Goal: Transaction & Acquisition: Purchase product/service

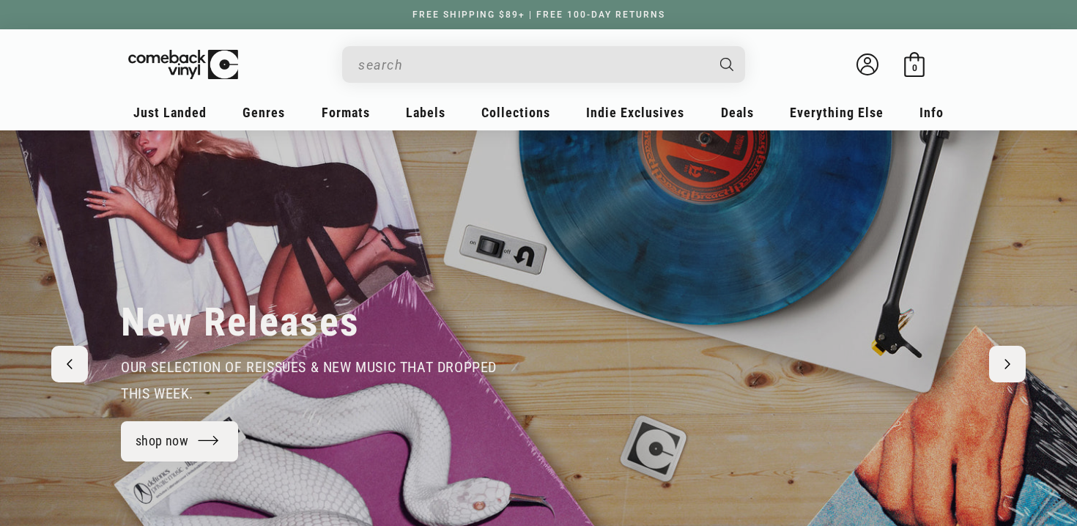
click at [439, 73] on input "When autocomplete results are available use up and down arrows to review and en…" at bounding box center [531, 65] width 347 height 30
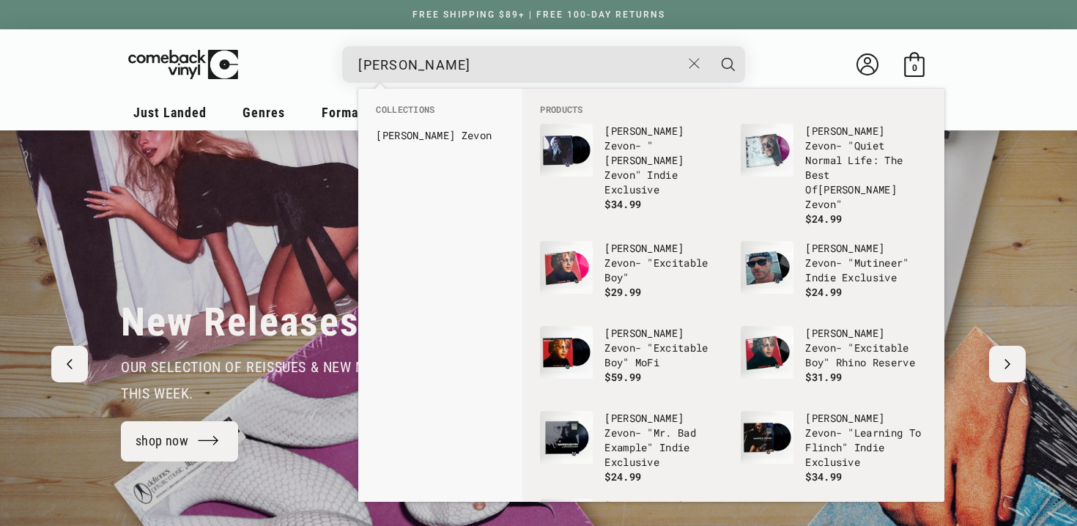
type input "warren zevon"
click at [710, 46] on button "Search" at bounding box center [728, 64] width 37 height 37
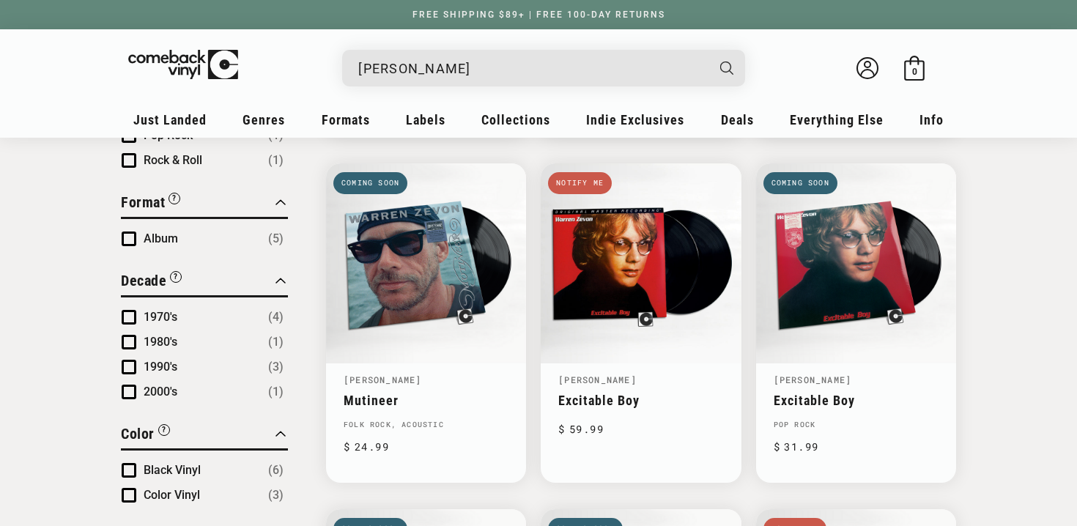
scroll to position [493, 0]
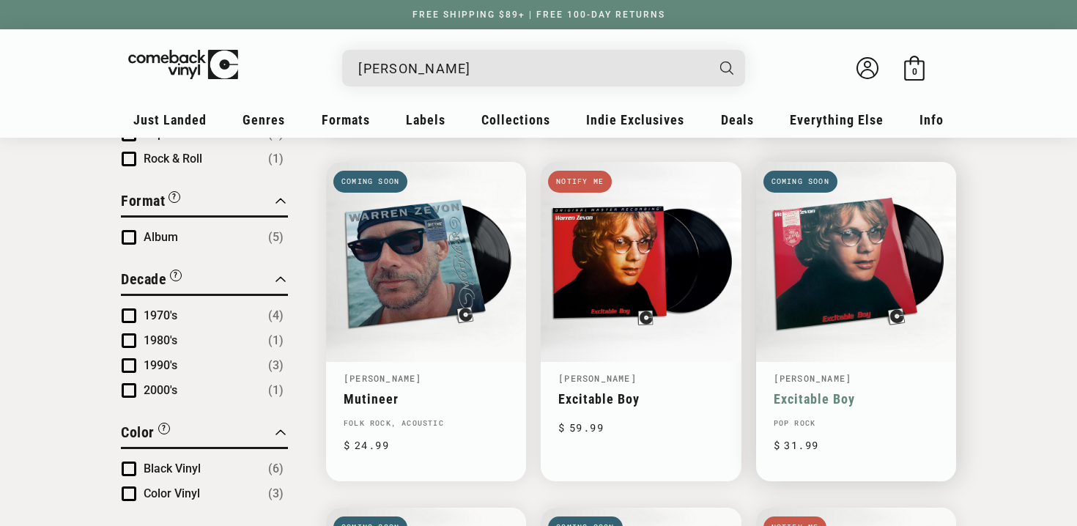
click at [843, 391] on link "Excitable Boy" at bounding box center [856, 398] width 165 height 15
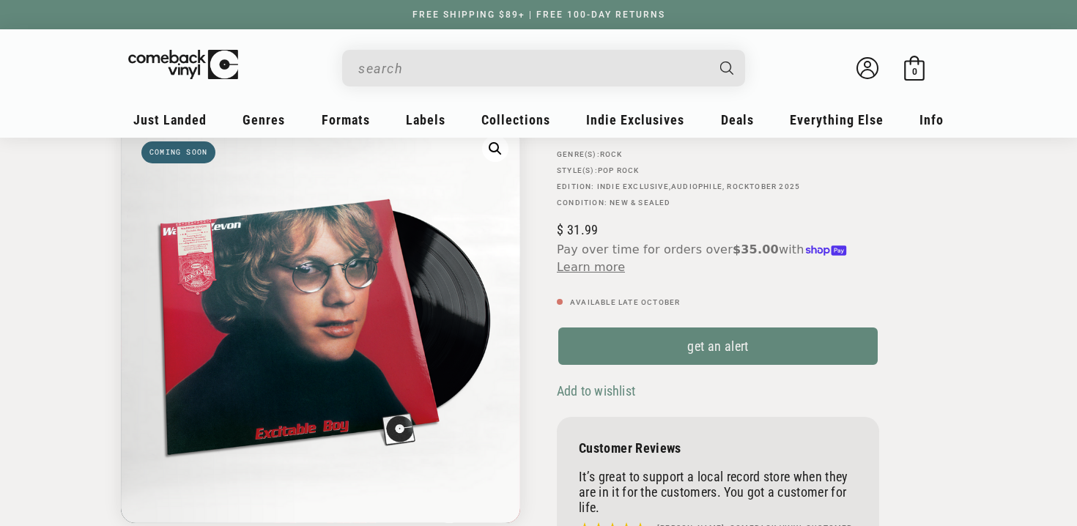
scroll to position [141, 0]
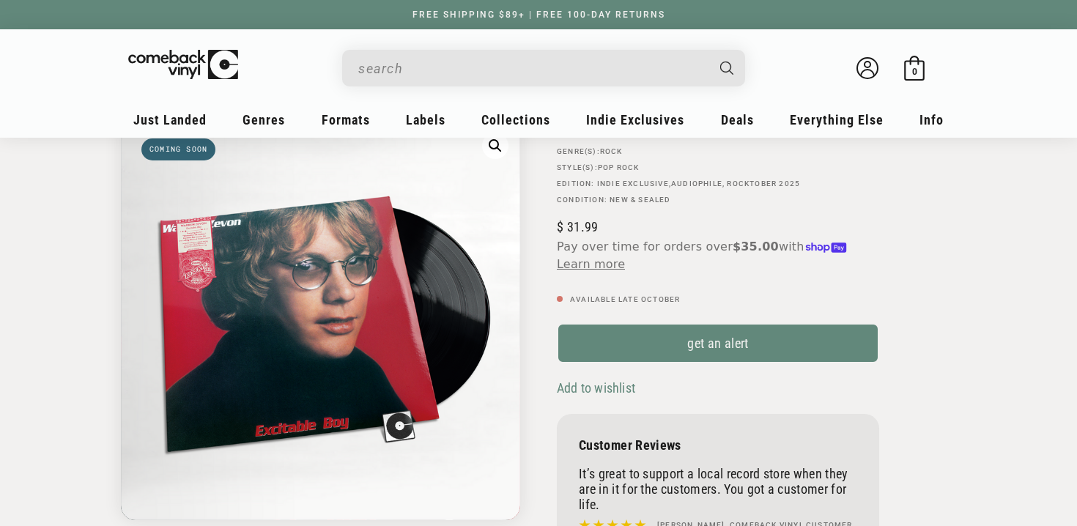
click at [626, 391] on span "Add to wishlist" at bounding box center [596, 387] width 78 height 15
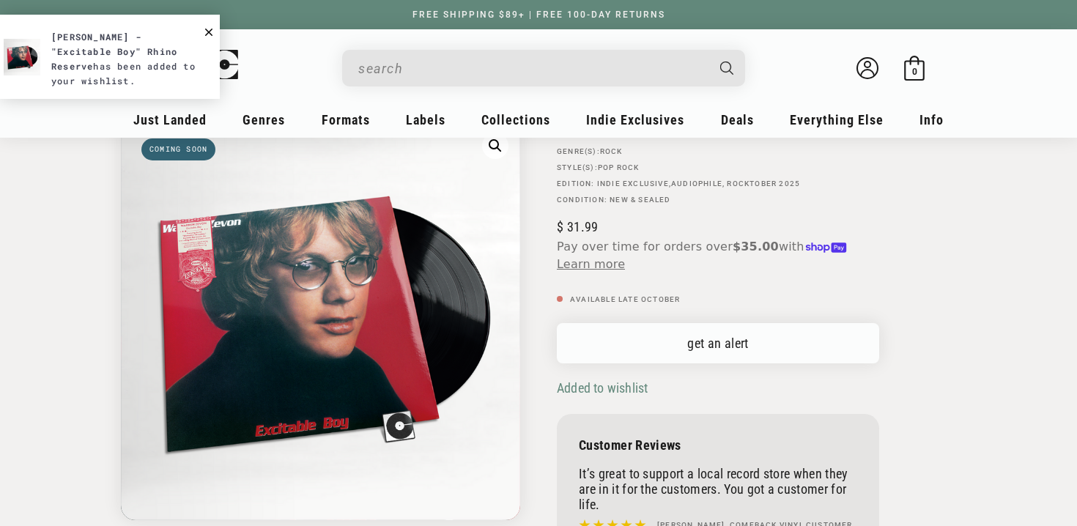
click at [718, 352] on link "get an alert" at bounding box center [718, 343] width 322 height 40
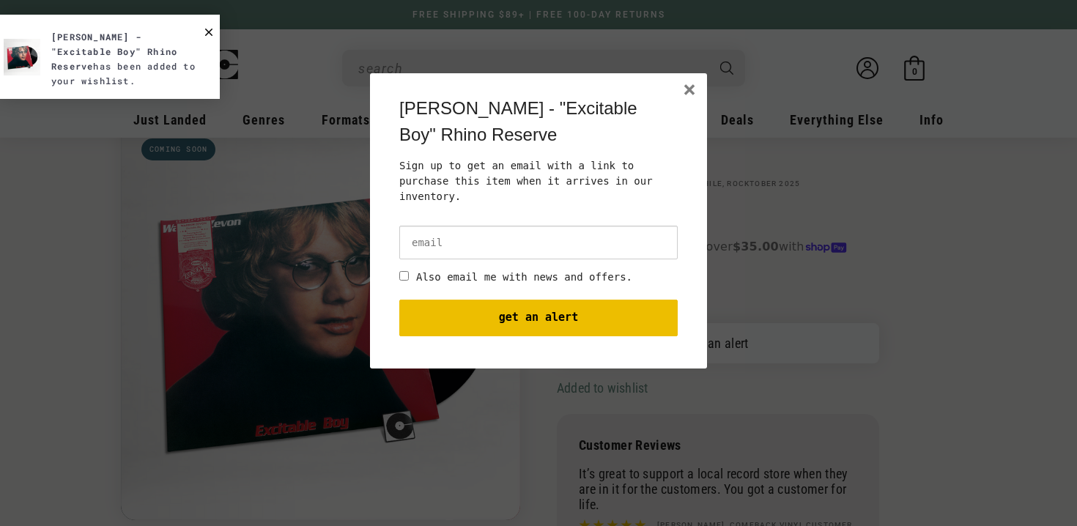
scroll to position [0, 0]
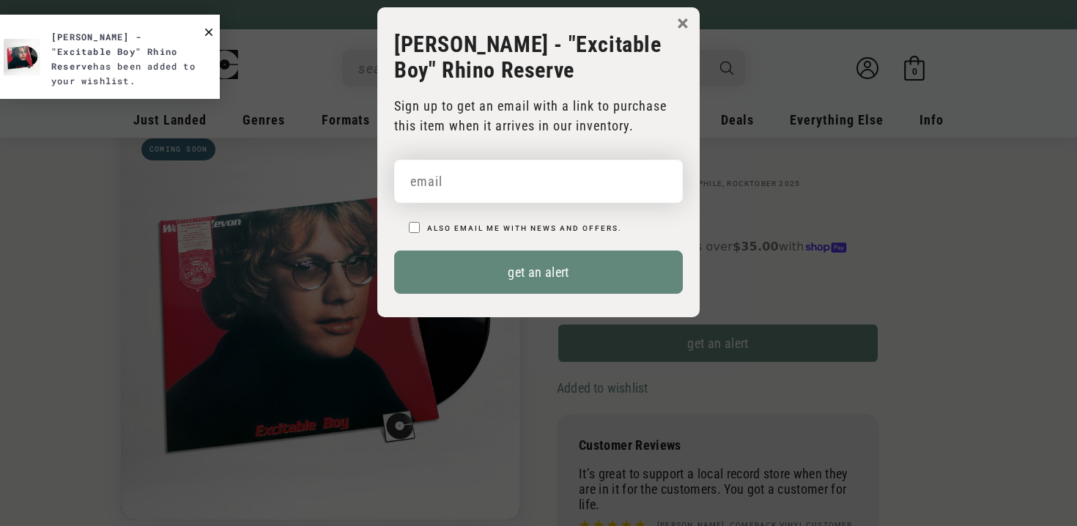
click at [469, 188] on input "email" at bounding box center [538, 181] width 289 height 43
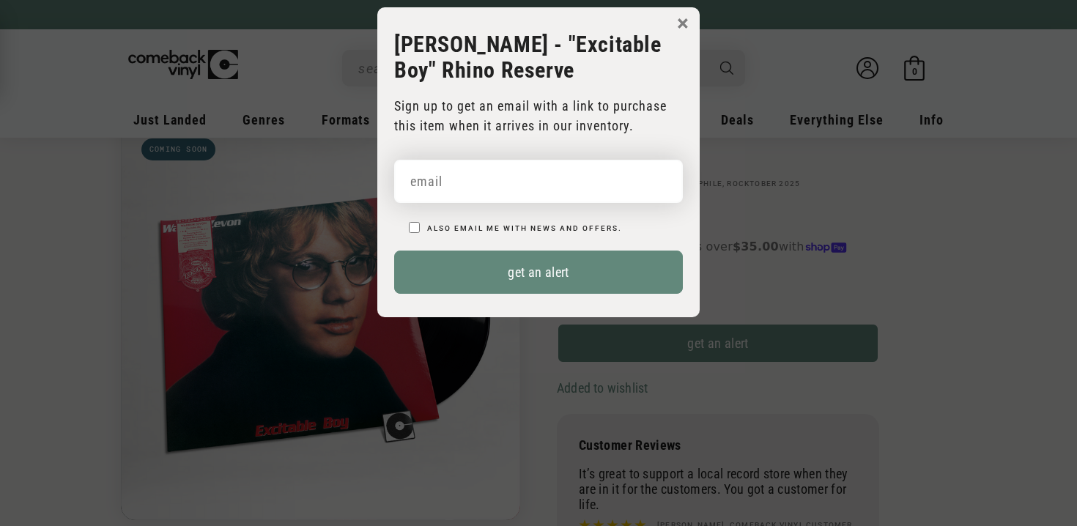
type input "ndalton13@outlook.com"
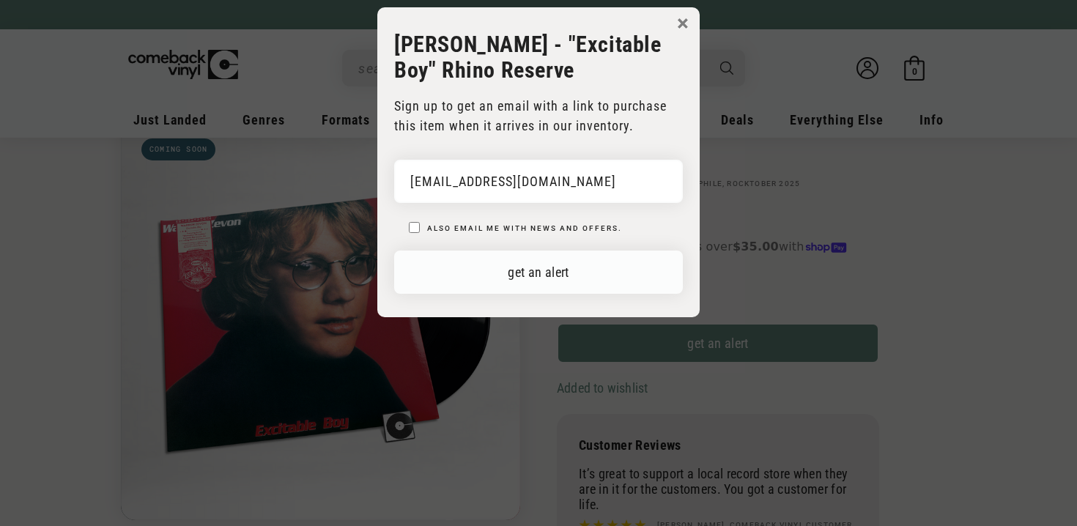
click at [575, 284] on button "get an alert" at bounding box center [538, 272] width 289 height 43
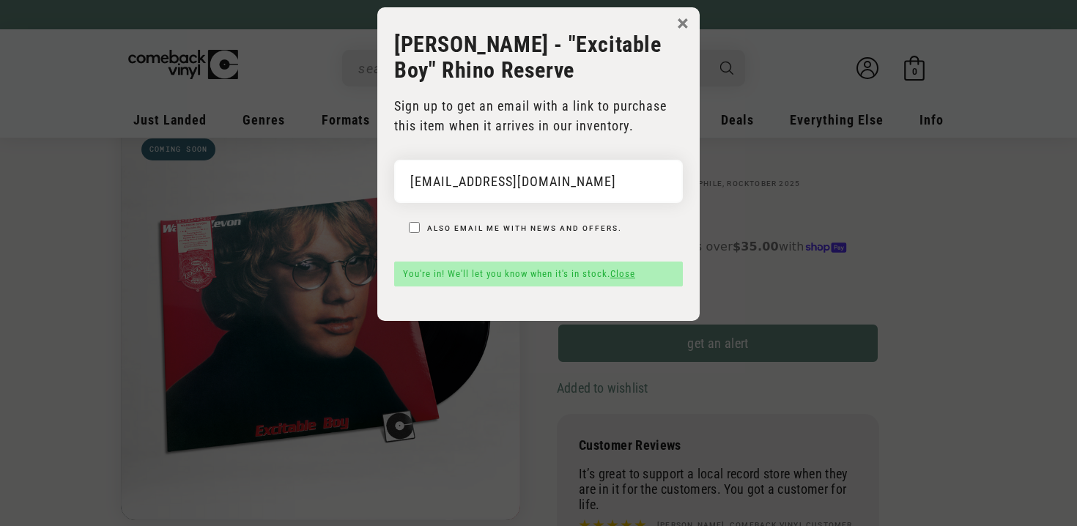
click at [991, 306] on body "× Warren Zevon - "Excitable Boy" Rhino Reserve Sign up to get an email with a l…" at bounding box center [538, 270] width 1077 height 526
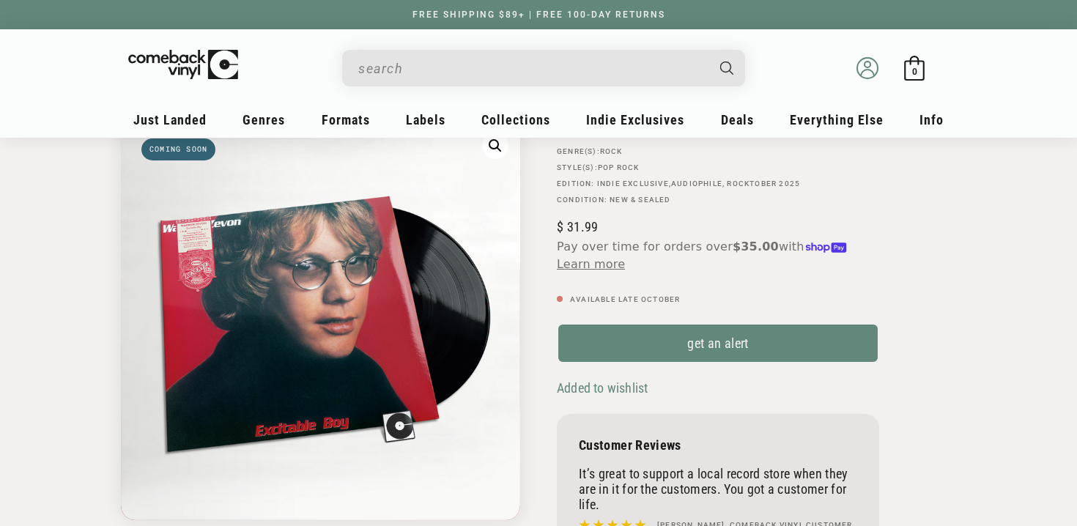
click at [870, 68] on icon at bounding box center [868, 68] width 22 height 22
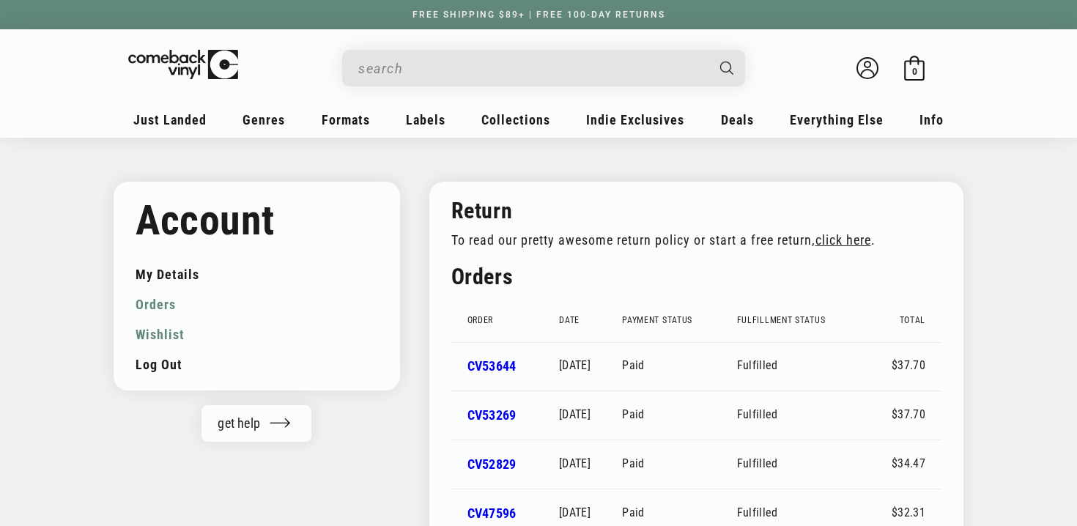
click at [166, 330] on link "Wishlist" at bounding box center [257, 334] width 243 height 30
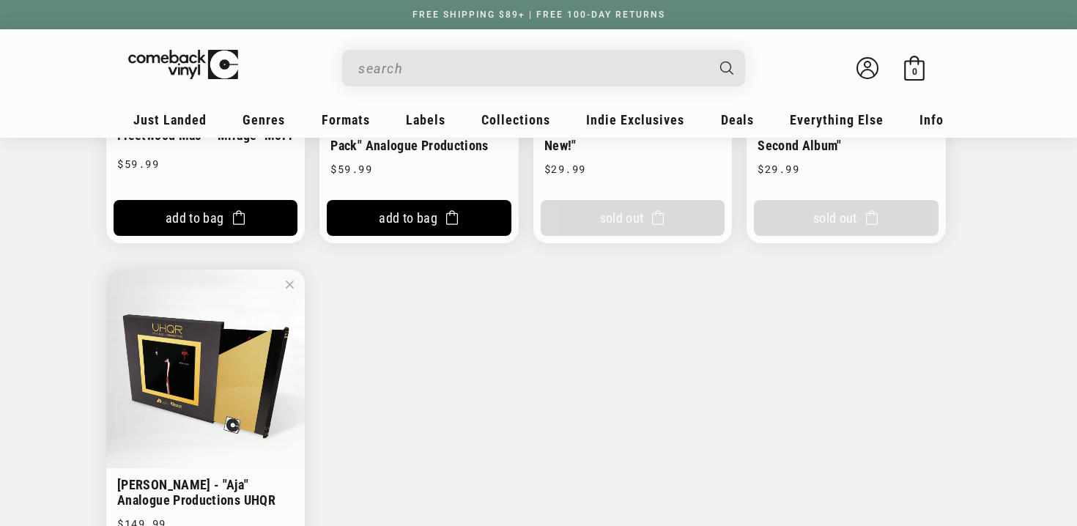
scroll to position [1883, 0]
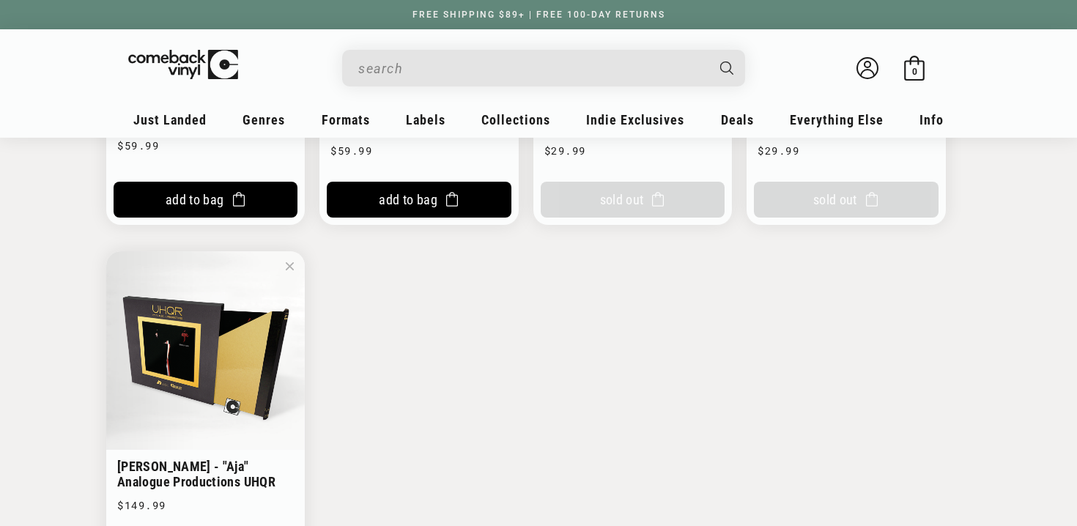
click at [518, 55] on input "When autocomplete results are available use up and down arrows to review and en…" at bounding box center [531, 68] width 347 height 30
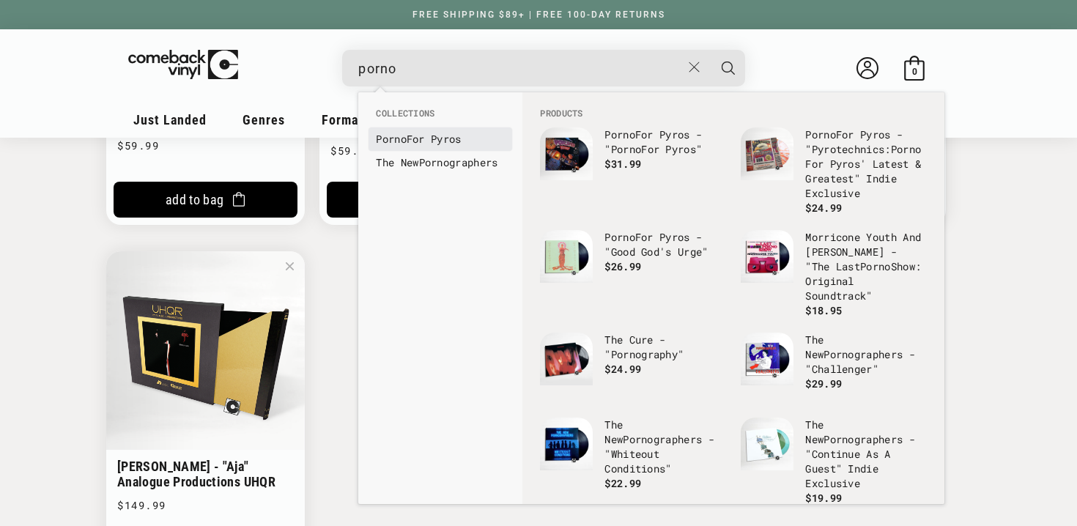
type input "porno"
click at [470, 136] on link "Porno For Pyros" at bounding box center [440, 139] width 129 height 15
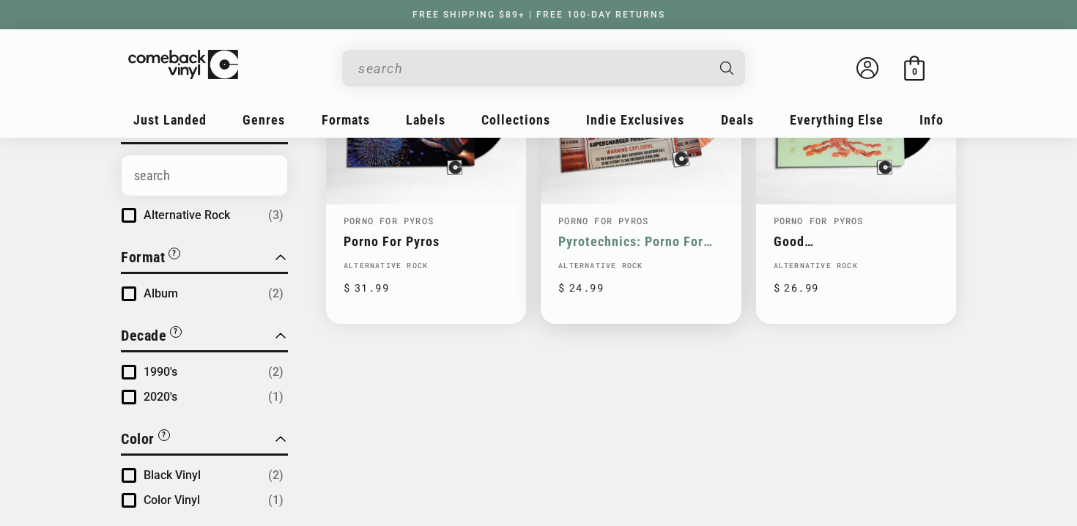
scroll to position [295, 0]
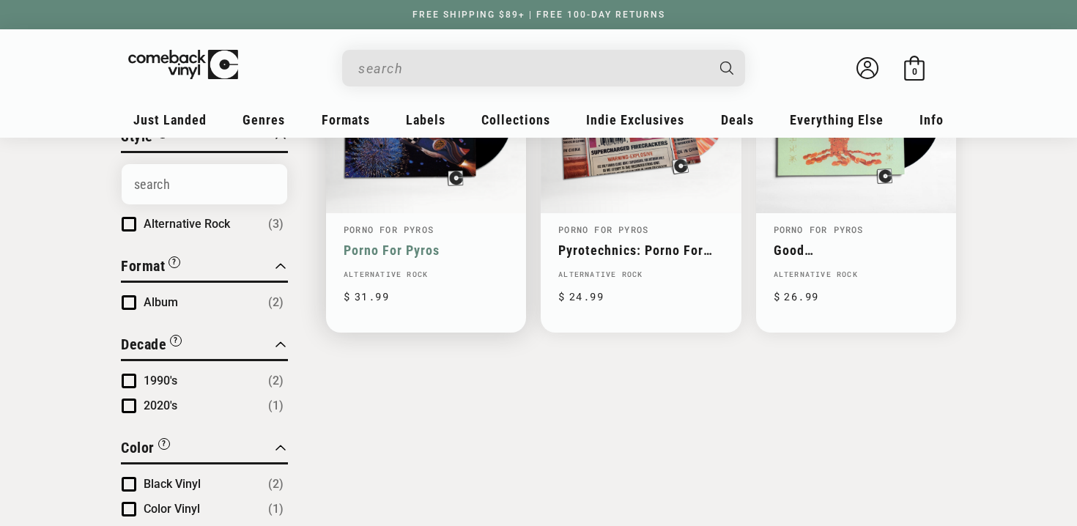
click at [422, 248] on link "Porno For Pyros" at bounding box center [426, 250] width 165 height 15
